Goal: Information Seeking & Learning: Learn about a topic

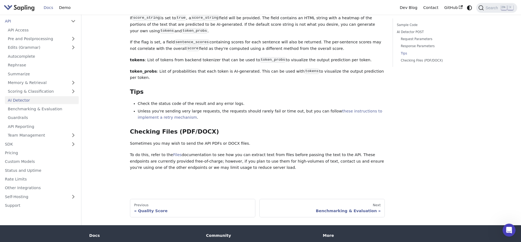
scroll to position [664, 0]
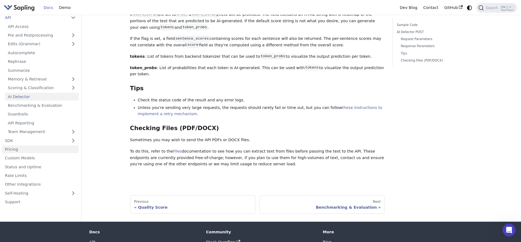
click at [26, 146] on link "Pricing" at bounding box center [40, 150] width 77 height 8
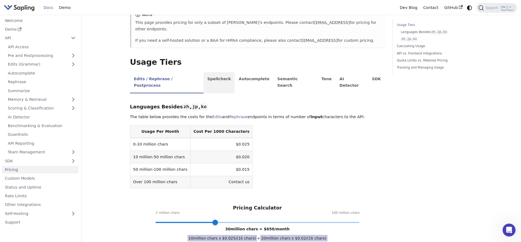
scroll to position [83, 0]
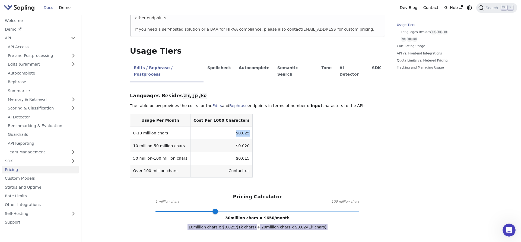
drag, startPoint x: 233, startPoint y: 121, endPoint x: 221, endPoint y: 120, distance: 12.0
click at [221, 127] on td "$0.025" at bounding box center [222, 133] width 62 height 13
drag, startPoint x: 221, startPoint y: 120, endPoint x: 232, endPoint y: 121, distance: 11.7
click at [232, 127] on td "$0.025" at bounding box center [222, 133] width 62 height 13
copy td "$0.025"
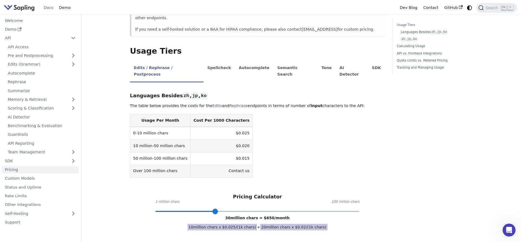
click at [224, 140] on td "$0.020" at bounding box center [222, 146] width 62 height 12
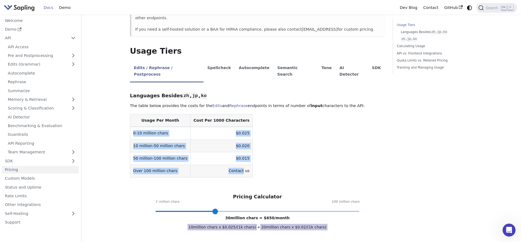
drag, startPoint x: 131, startPoint y: 119, endPoint x: 228, endPoint y: 155, distance: 103.4
click at [228, 155] on tbody "0-10 million chars $0.025 10 million-50 million chars $0.020 50 million-100 mil…" at bounding box center [191, 152] width 123 height 50
click at [214, 153] on td "$0.015" at bounding box center [222, 159] width 62 height 12
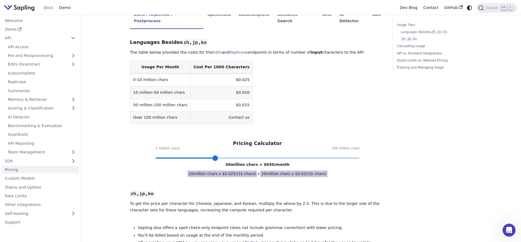
scroll to position [138, 0]
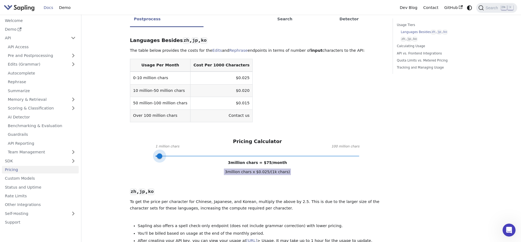
type input "1"
drag, startPoint x: 216, startPoint y: 143, endPoint x: 151, endPoint y: 145, distance: 64.1
click at [153, 154] on span at bounding box center [155, 156] width 5 height 5
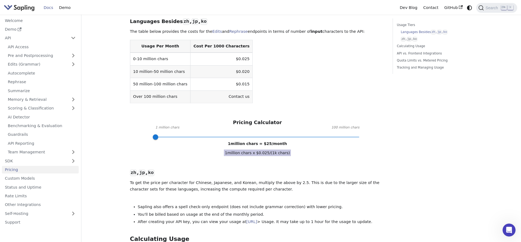
scroll to position [166, 0]
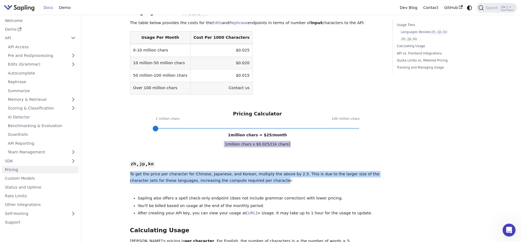
drag, startPoint x: 131, startPoint y: 164, endPoint x: 239, endPoint y: 170, distance: 108.5
click at [239, 171] on p "To get the price per character for Chinese, Japanese, and Korean, multiply the …" at bounding box center [257, 177] width 255 height 13
drag, startPoint x: 242, startPoint y: 170, endPoint x: 129, endPoint y: 163, distance: 113.9
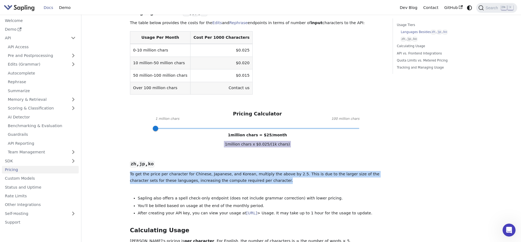
drag, startPoint x: 129, startPoint y: 163, endPoint x: 246, endPoint y: 169, distance: 117.4
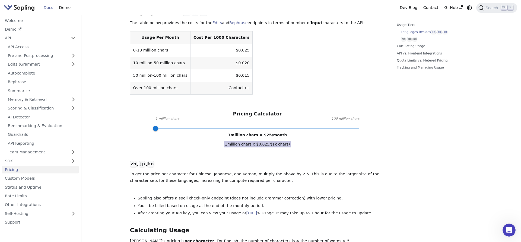
click at [246, 171] on p "To get the price per character for Chinese, Japanese, and Korean, multiply the …" at bounding box center [257, 177] width 255 height 13
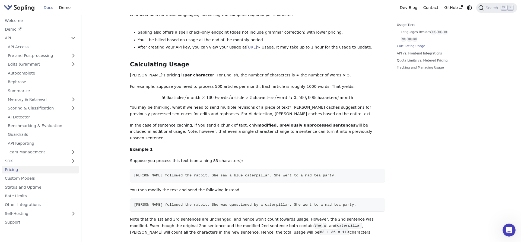
scroll to position [360, 0]
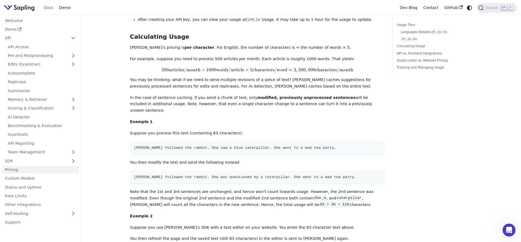
drag, startPoint x: 275, startPoint y: 81, endPoint x: 130, endPoint y: 33, distance: 152.6
click at [130, 33] on div "Pricing On this page API Pricing Subscribe to the API here (using the email for…" at bounding box center [257, 116] width 263 height 914
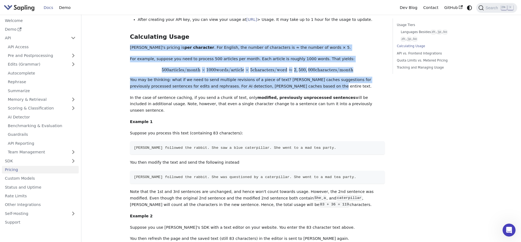
drag, startPoint x: 130, startPoint y: 33, endPoint x: 269, endPoint y: 85, distance: 149.0
click at [269, 85] on div "Pricing On this page API Pricing Subscribe to the API here (using the email for…" at bounding box center [257, 116] width 263 height 914
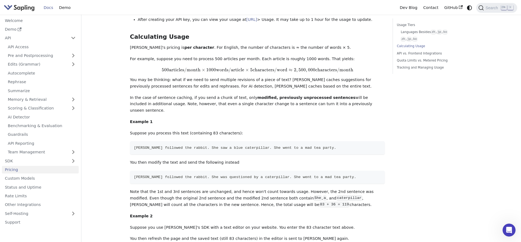
click at [270, 85] on div "Languages Besides zh , jp , ko ​ The table below provides the costs for the Edi…" at bounding box center [257, 31] width 255 height 444
